Goal: Information Seeking & Learning: Learn about a topic

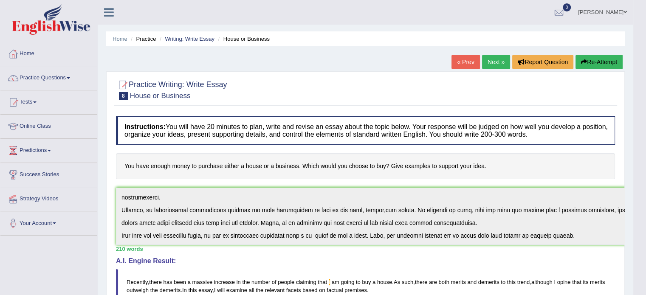
click at [53, 73] on link "Practice Questions" at bounding box center [48, 76] width 97 height 21
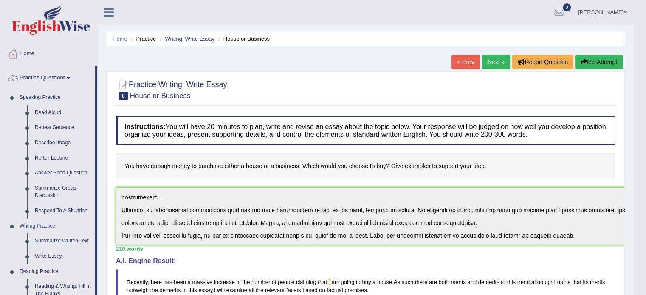
drag, startPoint x: 97, startPoint y: 219, endPoint x: 95, endPoint y: 230, distance: 11.2
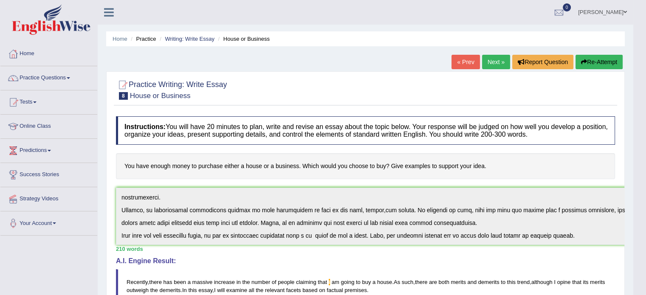
click at [65, 79] on link "Practice Questions" at bounding box center [48, 76] width 97 height 21
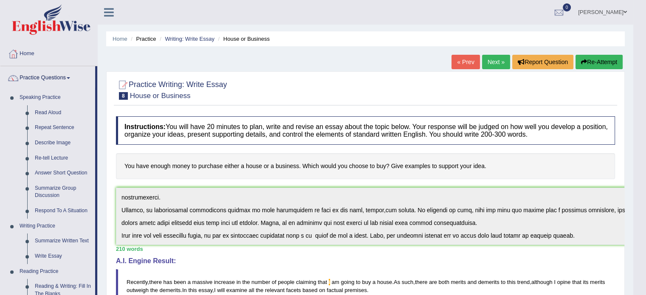
drag, startPoint x: 97, startPoint y: 81, endPoint x: 95, endPoint y: 112, distance: 31.0
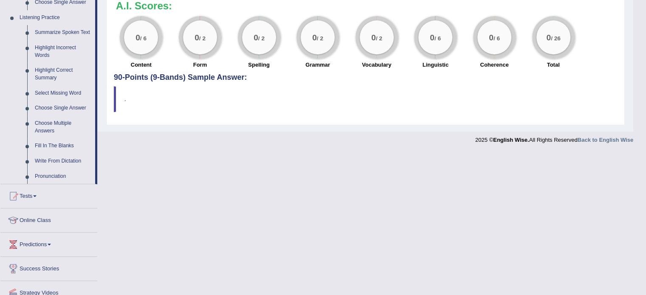
scroll to position [360, 0]
click at [45, 58] on link "Highlight Incorrect Words" at bounding box center [63, 51] width 64 height 22
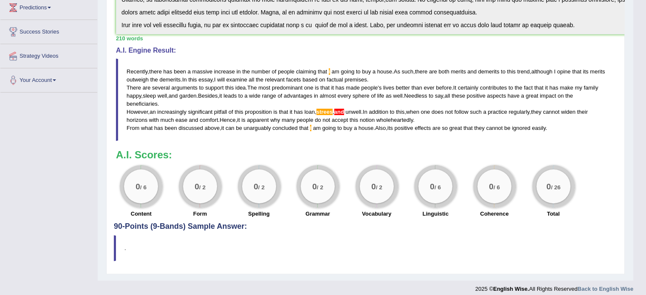
scroll to position [216, 0]
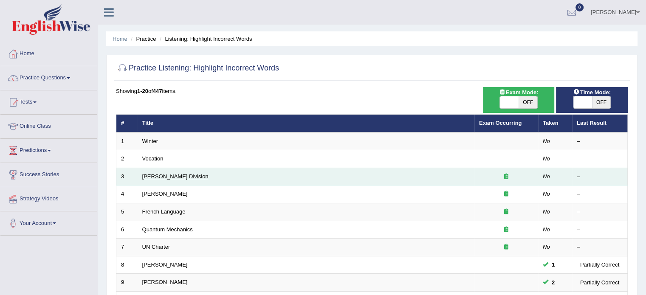
click at [144, 174] on link "Ward Division" at bounding box center [175, 176] width 66 height 6
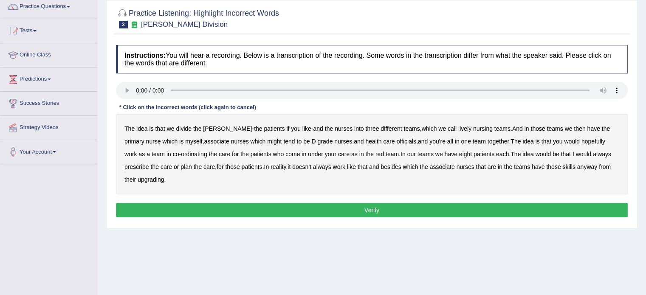
scroll to position [76, 0]
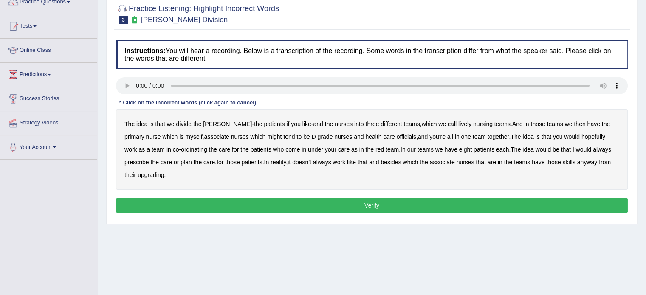
click at [458, 124] on b "lively" at bounding box center [464, 124] width 13 height 7
click at [283, 134] on b "tend" at bounding box center [288, 136] width 11 height 7
click at [396, 133] on b "officials" at bounding box center [406, 136] width 20 height 7
click at [592, 148] on b "always" at bounding box center [601, 149] width 18 height 7
click at [138, 175] on b "upgrading" at bounding box center [151, 174] width 26 height 7
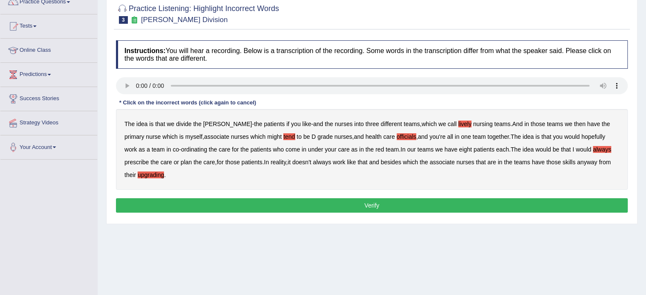
click at [186, 206] on button "Verify" at bounding box center [371, 205] width 511 height 14
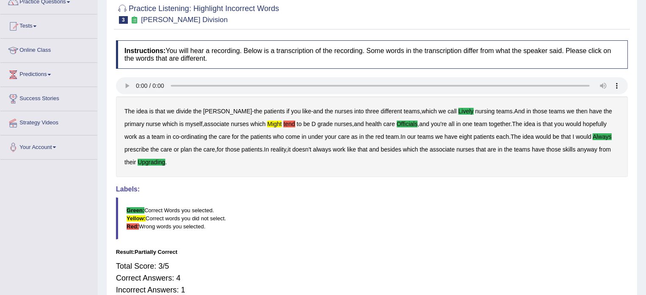
click at [37, 26] on span at bounding box center [34, 26] width 3 height 2
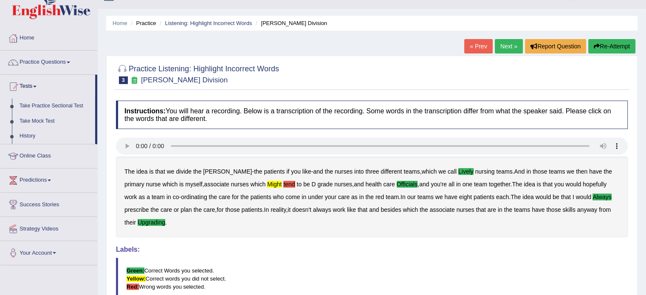
scroll to position [0, 0]
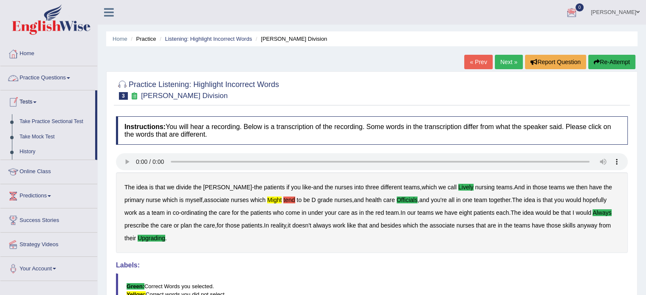
click at [58, 79] on link "Practice Questions" at bounding box center [48, 76] width 97 height 21
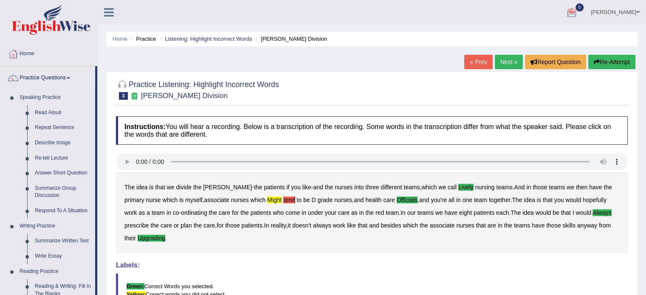
drag, startPoint x: 97, startPoint y: 166, endPoint x: 93, endPoint y: 219, distance: 53.6
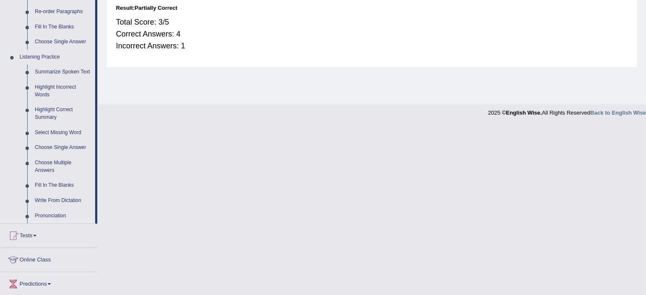
scroll to position [330, 0]
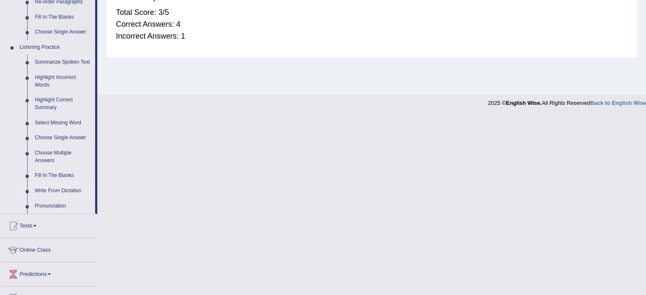
click at [63, 188] on link "Write From Dictation" at bounding box center [63, 190] width 64 height 15
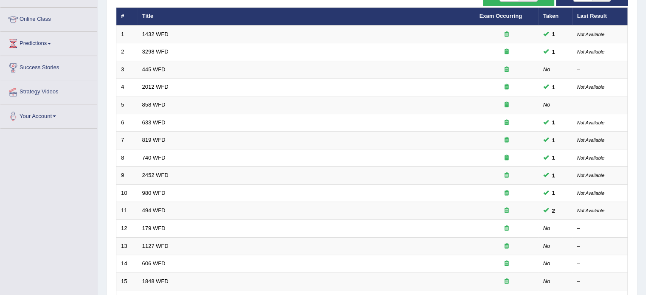
scroll to position [106, 0]
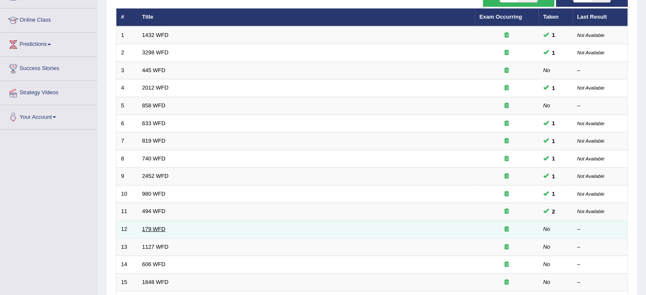
click at [149, 229] on link "179 WFD" at bounding box center [153, 229] width 23 height 6
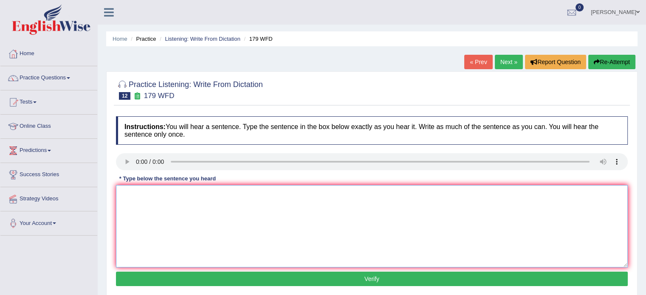
click at [128, 195] on textarea at bounding box center [371, 226] width 511 height 82
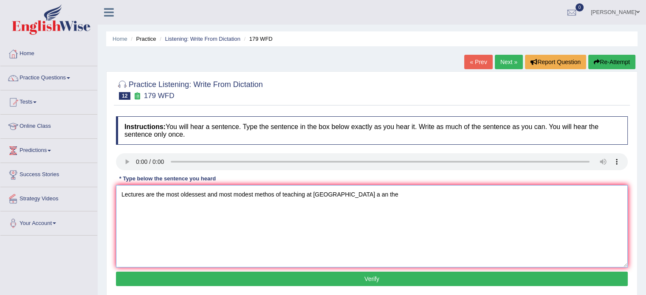
click at [147, 191] on textarea "Lectures are the most oldessest and most modest methos of teaching at universit…" at bounding box center [371, 226] width 511 height 82
click at [148, 191] on textarea "Lectures are the most oldessest and most modest methos of teaching at universit…" at bounding box center [371, 226] width 511 height 82
click at [145, 192] on textarea "Lectures are the most oldessest and most modest methos of teaching at universit…" at bounding box center [371, 226] width 511 height 82
click at [219, 193] on textarea "Lectures Lecture are the most oldessest and most modest methos of teaching at u…" at bounding box center [371, 226] width 511 height 82
click at [284, 192] on textarea "Lectures Lecture are the most oldest and most modest methos of teaching at univ…" at bounding box center [371, 226] width 511 height 82
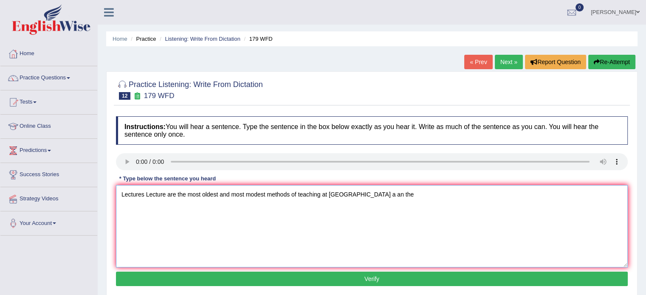
click at [292, 192] on textarea "Lectures Lecture are the most oldest and most modest methods of teaching at uni…" at bounding box center [371, 226] width 511 height 82
click at [341, 191] on textarea "Lectures Lecture are the most oldest and most modest methods method of teaching…" at bounding box center [371, 226] width 511 height 82
type textarea "Lectures Lecture are the most oldest and most modest methods method of teaching…"
click at [362, 273] on button "Verify" at bounding box center [371, 279] width 511 height 14
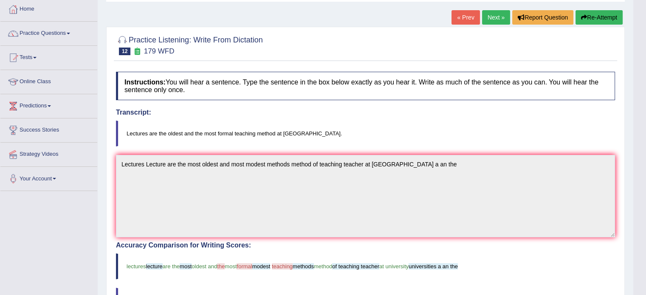
scroll to position [21, 0]
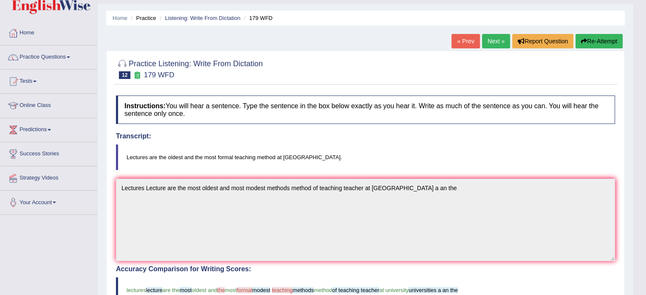
click at [493, 42] on link "Next »" at bounding box center [496, 41] width 28 height 14
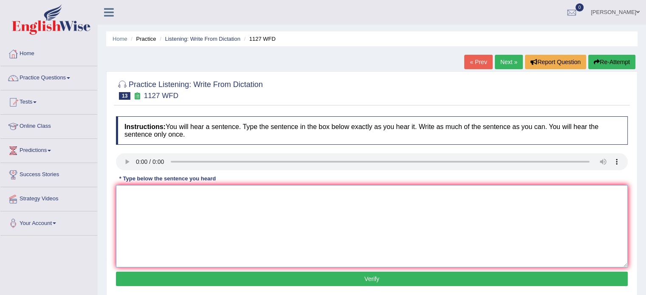
click at [121, 193] on textarea at bounding box center [371, 226] width 511 height 82
click at [153, 194] on textarea "A university degree is the requirement of entery in many professions a an the ." at bounding box center [371, 226] width 511 height 82
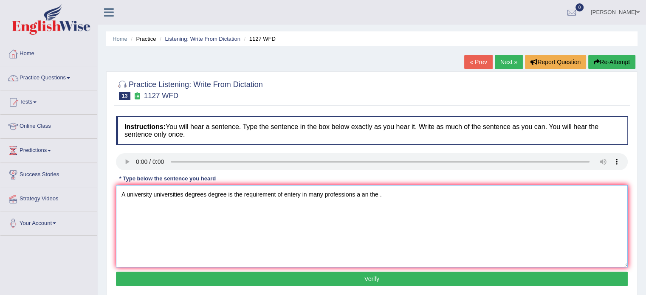
click at [279, 194] on textarea "A university universities degrees degree is the requirement of entery in many p…" at bounding box center [371, 226] width 511 height 82
click at [277, 194] on textarea "A university universities degrees degree is the requirement of entery in many p…" at bounding box center [371, 226] width 511 height 82
click at [334, 194] on textarea "A university universities degrees degree is the requirement requirements of ent…" at bounding box center [371, 226] width 511 height 82
click at [390, 197] on textarea "A university universities degrees degree is the requirement requirements of ent…" at bounding box center [371, 226] width 511 height 82
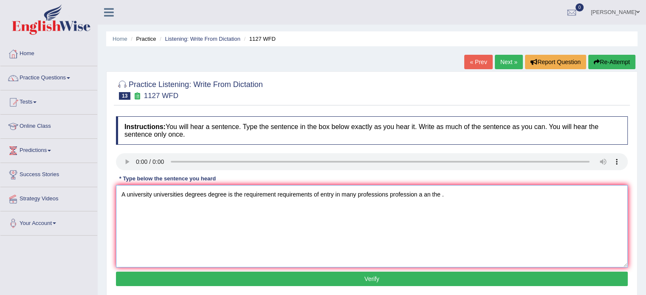
type textarea "A university universities degrees degree is the requirement requirements of ent…"
click at [375, 279] on button "Verify" at bounding box center [371, 279] width 511 height 14
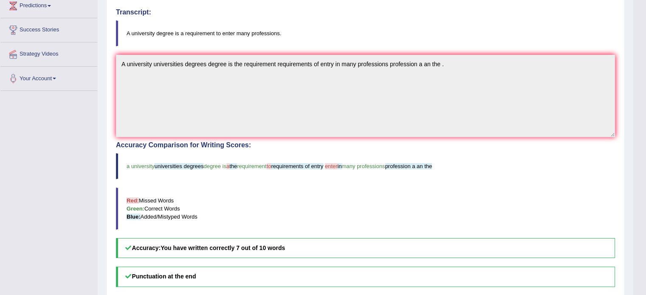
scroll to position [146, 0]
